Goal: Information Seeking & Learning: Learn about a topic

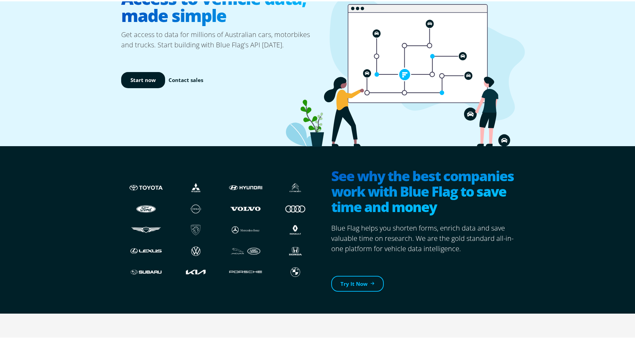
scroll to position [103, 0]
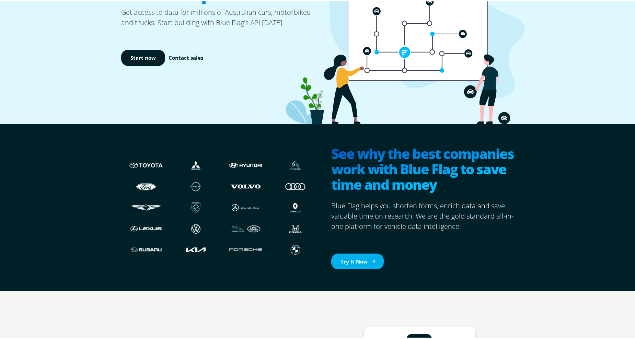
click at [349, 258] on link "Try It Now" at bounding box center [357, 260] width 53 height 16
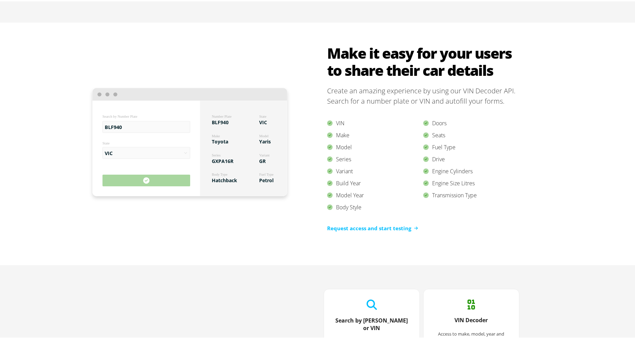
scroll to position [412, 0]
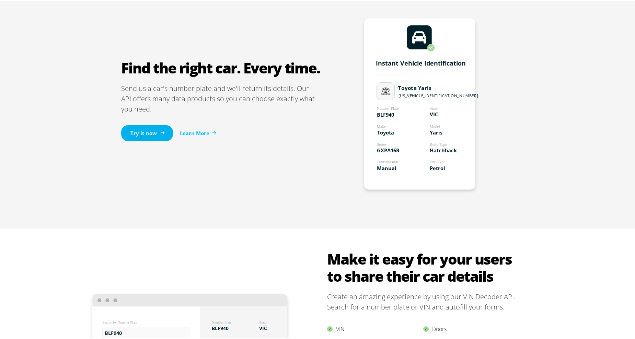
click at [149, 133] on link "Try it now" at bounding box center [147, 132] width 52 height 16
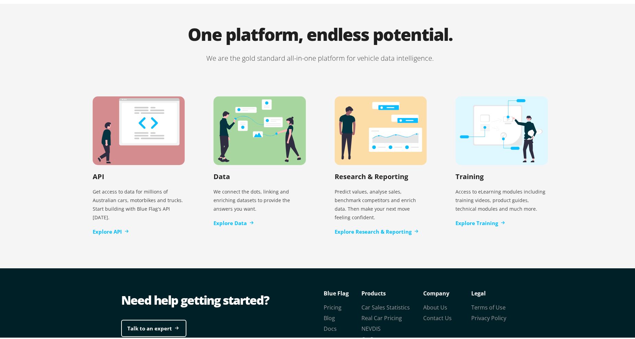
scroll to position [1378, 0]
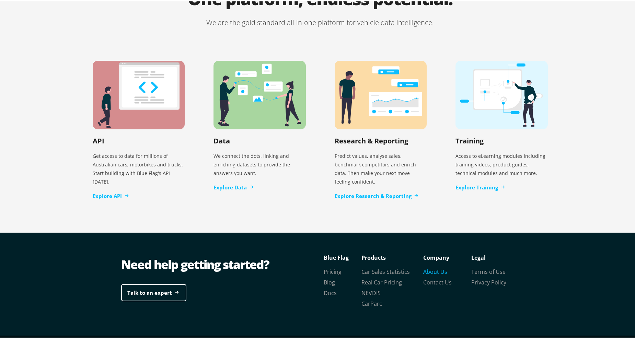
click at [434, 267] on link "About Us" at bounding box center [435, 271] width 24 height 8
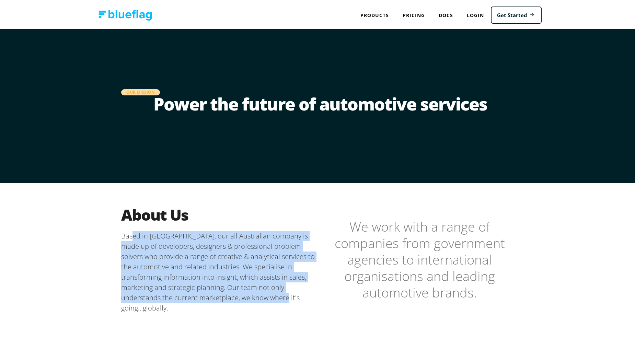
drag, startPoint x: 130, startPoint y: 234, endPoint x: 228, endPoint y: 297, distance: 115.7
click at [228, 297] on p "Based in [GEOGRAPHIC_DATA], our all Australian company is made up of developers…" at bounding box center [220, 271] width 199 height 82
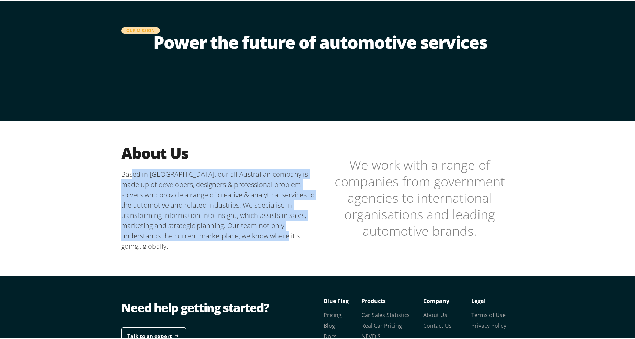
scroll to position [121, 0]
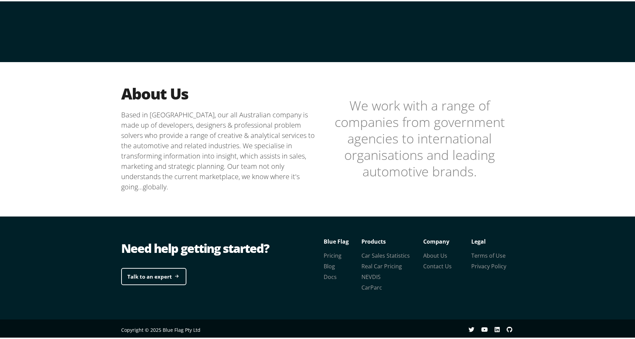
click at [442, 184] on div "About Us Based in Melbourne, our all Australian company is made up of developer…" at bounding box center [320, 137] width 412 height 152
click at [138, 278] on link "Talk to an expert" at bounding box center [153, 276] width 65 height 18
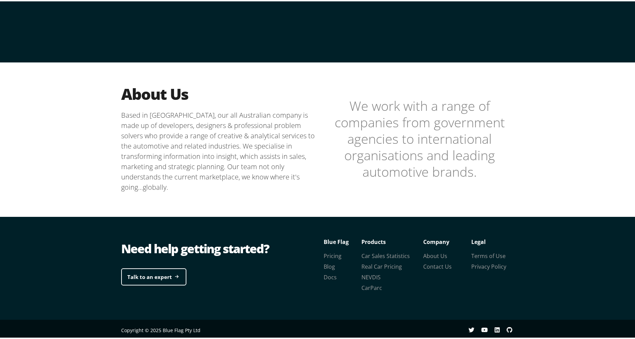
scroll to position [121, 0]
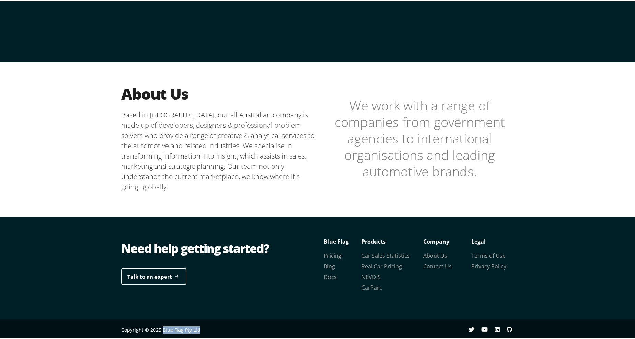
drag, startPoint x: 222, startPoint y: 330, endPoint x: 160, endPoint y: 327, distance: 62.6
click at [160, 327] on div "Copyright © 2025 Blue Flag Pty Ltd" at bounding box center [220, 328] width 199 height 21
copy span "Blue Flag Pty Ltd"
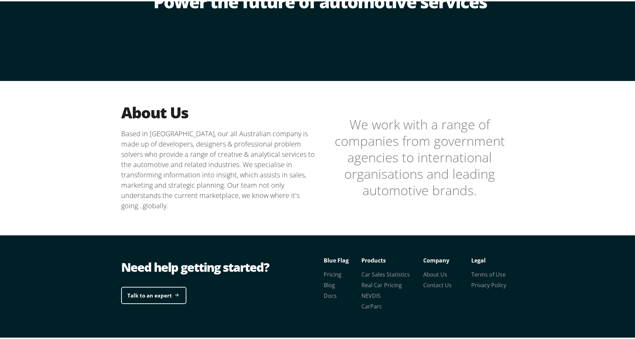
scroll to position [103, 0]
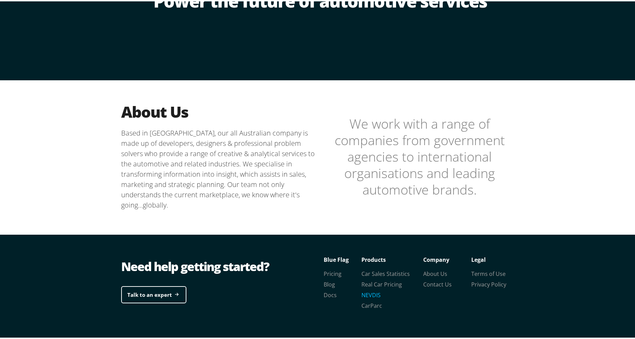
click at [372, 292] on link "NEVDIS" at bounding box center [371, 294] width 19 height 8
